Goal: Transaction & Acquisition: Purchase product/service

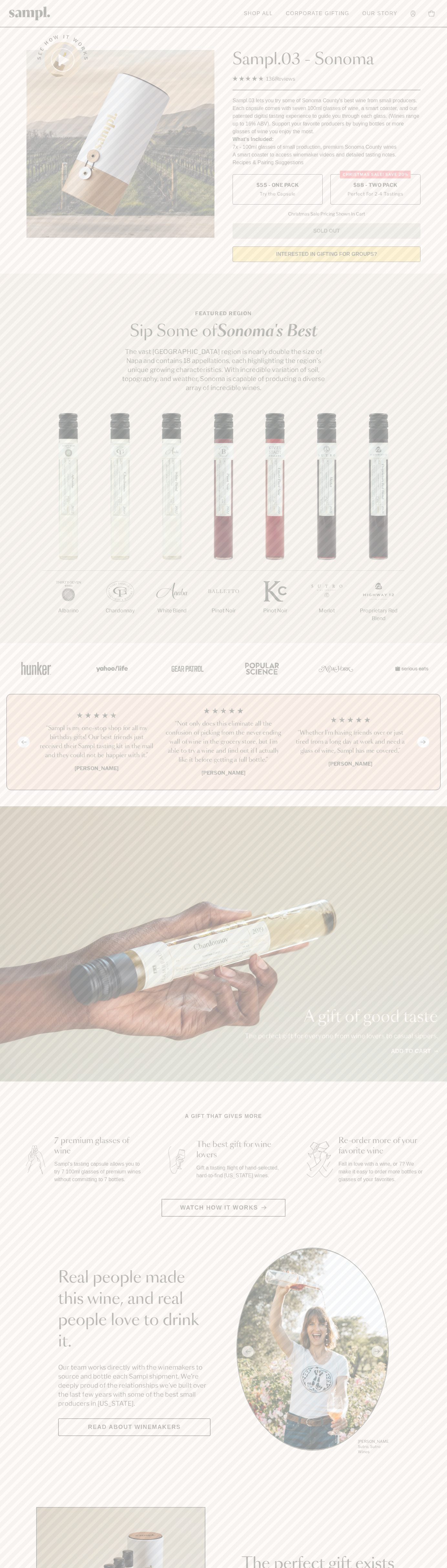
click at [375, 185] on span "$88 - Two Pack" at bounding box center [375, 185] width 44 height 7
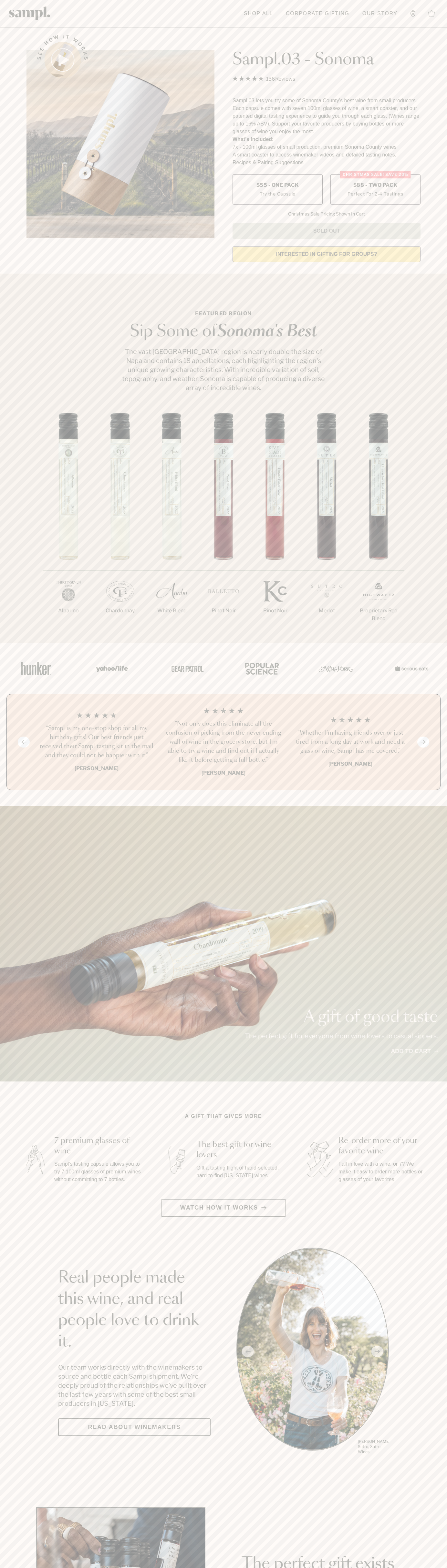
click at [97, 743] on h3 "“Sampl is my one-stop shop for all my birthday gifts! Our best friends just rec…" at bounding box center [96, 742] width 116 height 36
click at [137, 12] on header "Toggle navigation menu Shop All Corporate Gifting Our Story Account Story Shop …" at bounding box center [224, 14] width 447 height 28
click at [164, 1568] on html "Skip to main content Toggle navigation menu Shop All Corporate Gifting Our Stor…" at bounding box center [224, 1513] width 447 height 3026
click at [7, 963] on div "A gift of good taste The perfect gift for everyone from wine lovers to casual s…" at bounding box center [224, 944] width 447 height 275
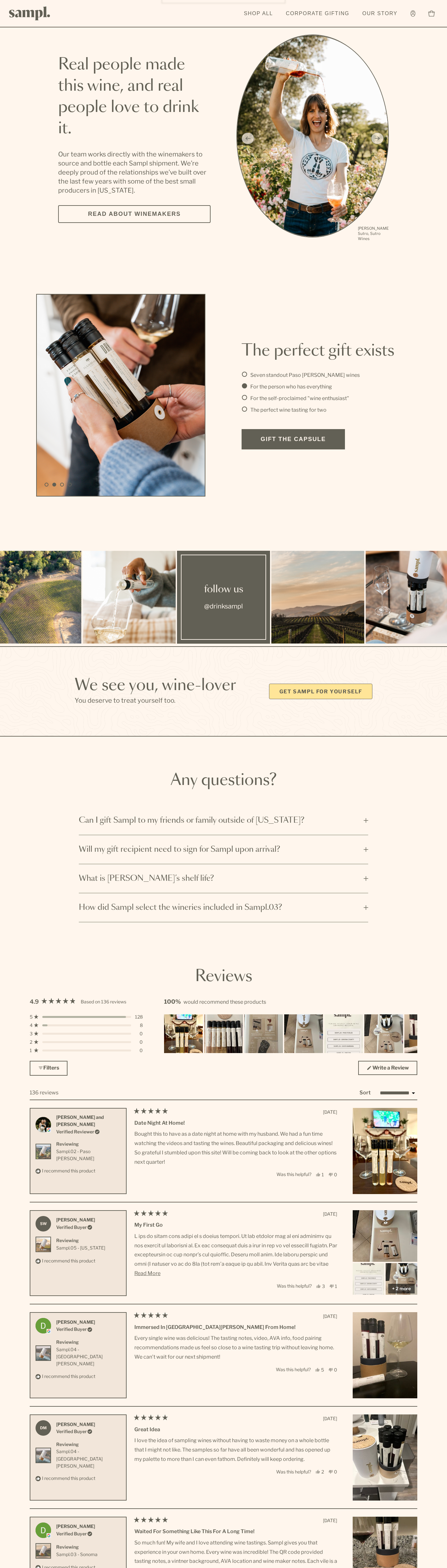
scroll to position [159, 0]
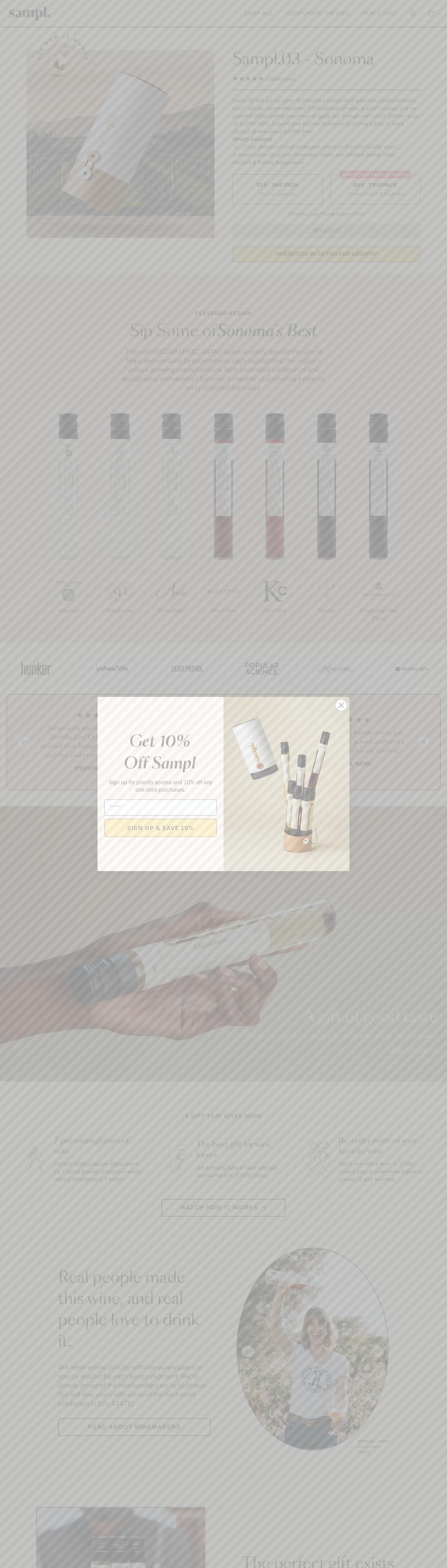
click at [341, 705] on icon "Close dialog" at bounding box center [341, 705] width 5 height 5
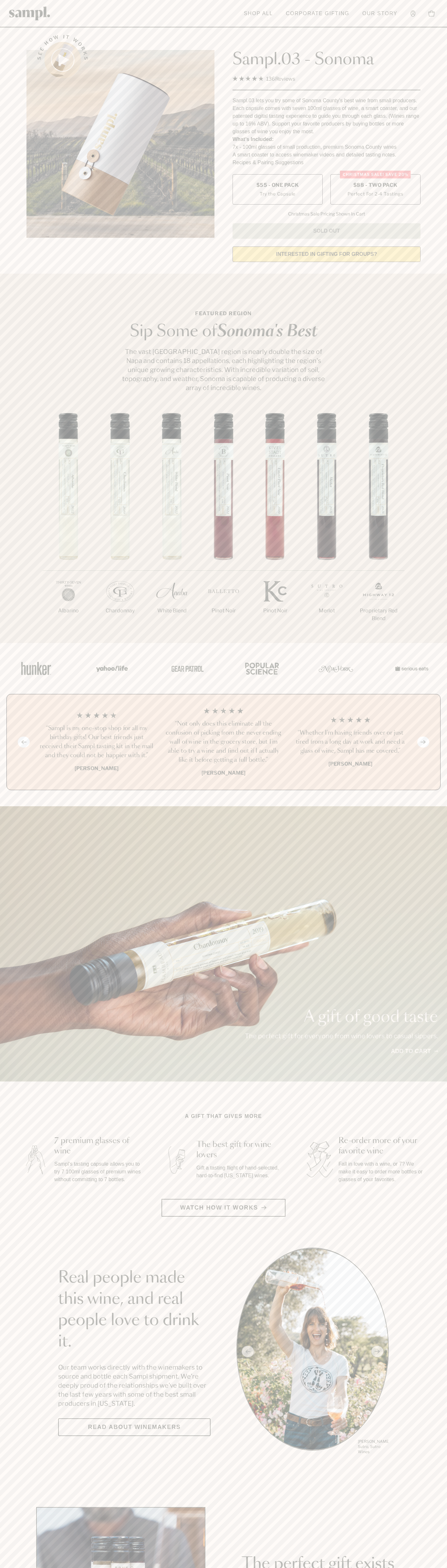
click at [375, 190] on label "Christmas SALE! Save 20% $88 - Two Pack Perfect For 2-4 Tastings" at bounding box center [375, 188] width 90 height 30
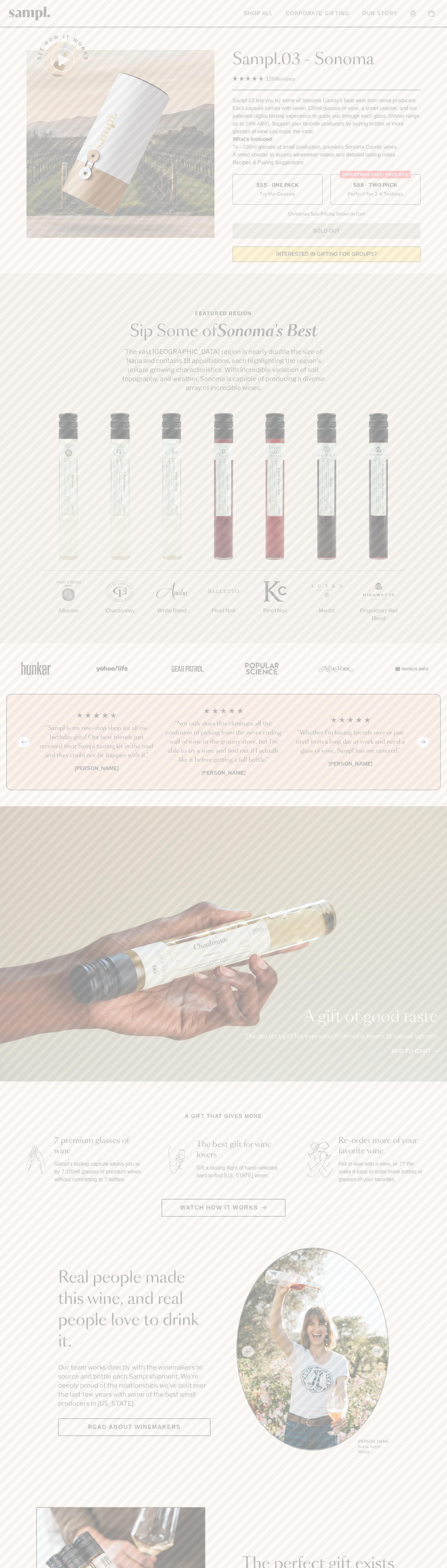
click at [97, 743] on h3 "“Sampl is my one-stop shop for all my birthday gifts! Our best friends just rec…" at bounding box center [96, 742] width 116 height 36
